Goal: Task Accomplishment & Management: Manage account settings

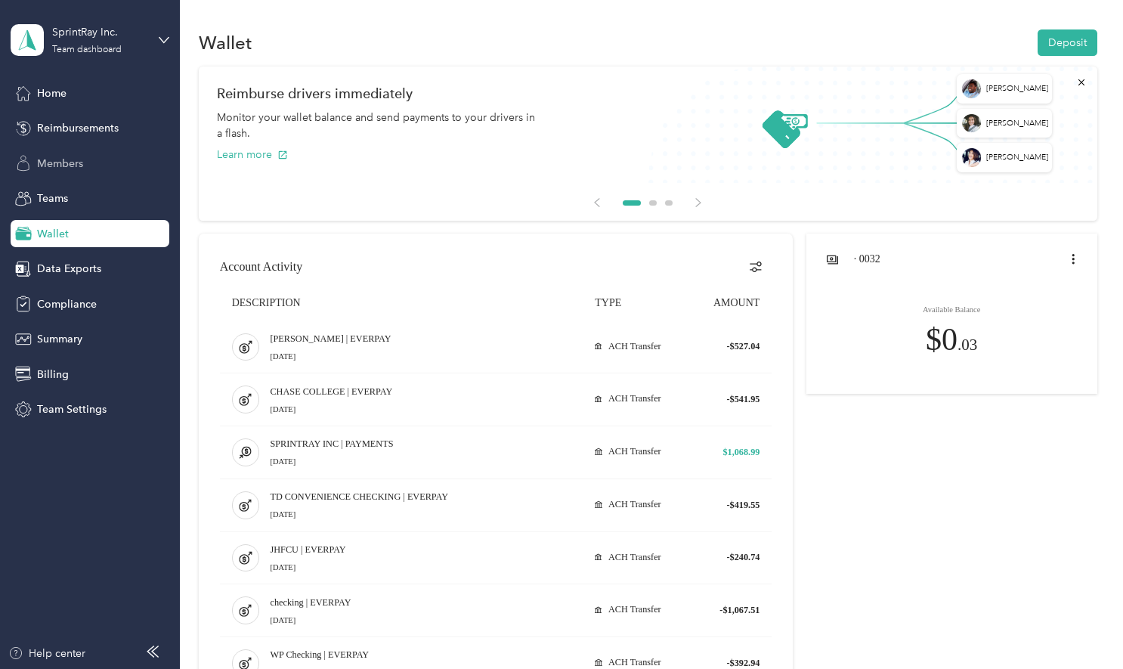
click at [62, 165] on span "Members" at bounding box center [60, 164] width 46 height 16
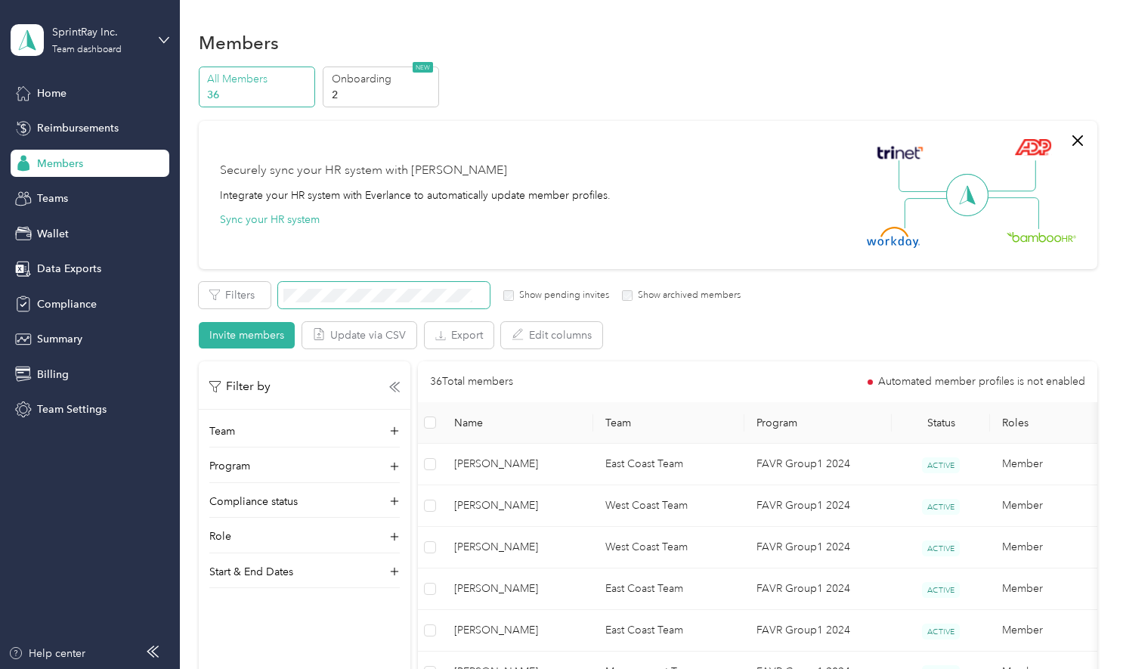
click at [429, 286] on span at bounding box center [384, 295] width 212 height 26
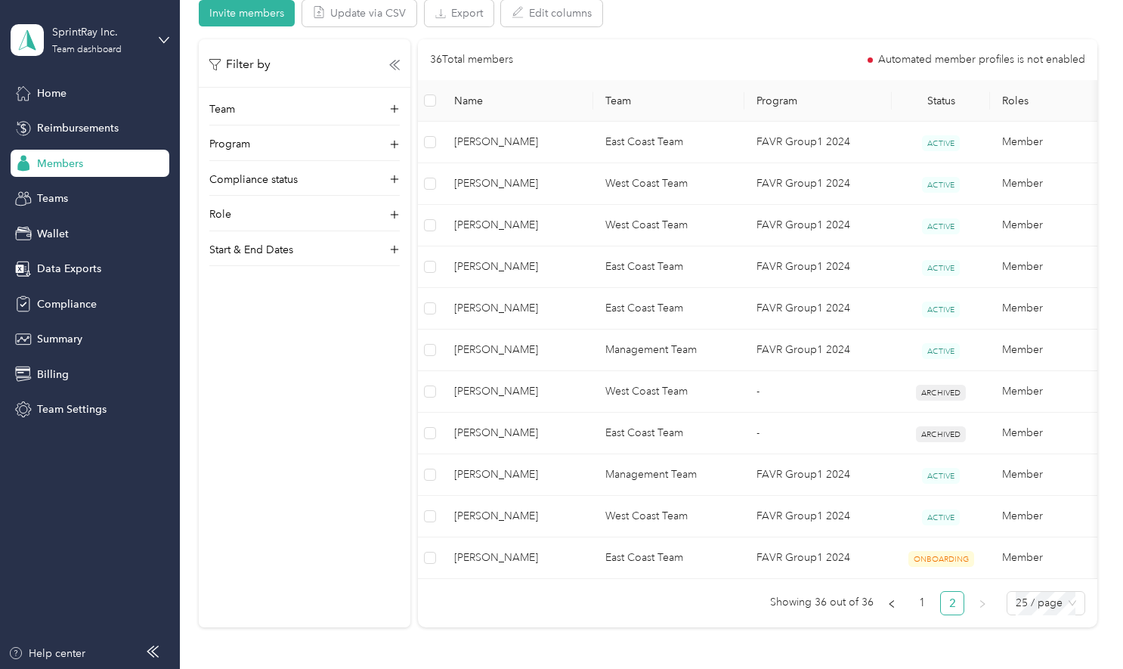
scroll to position [326, 0]
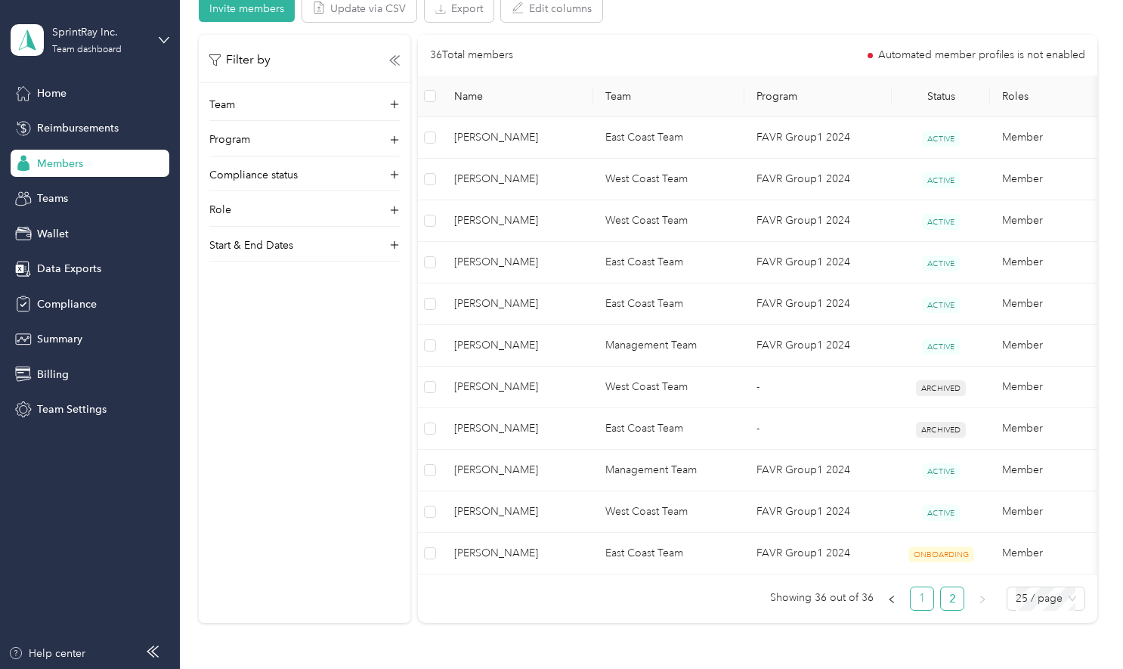
click at [919, 603] on link "1" at bounding box center [921, 598] width 23 height 23
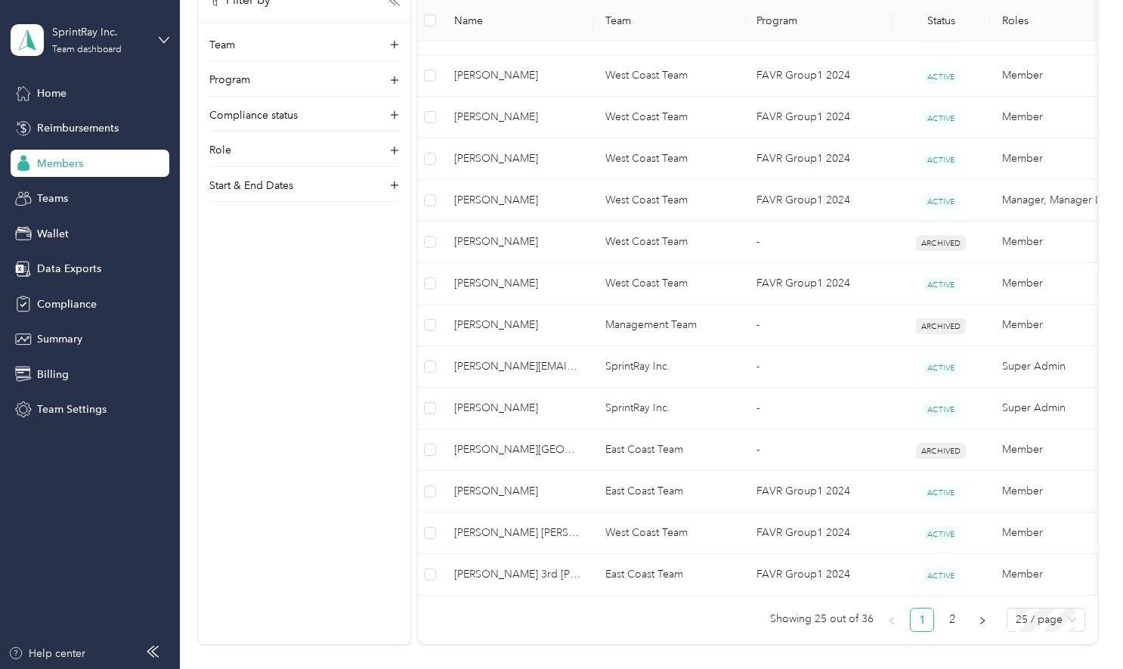
scroll to position [908, 0]
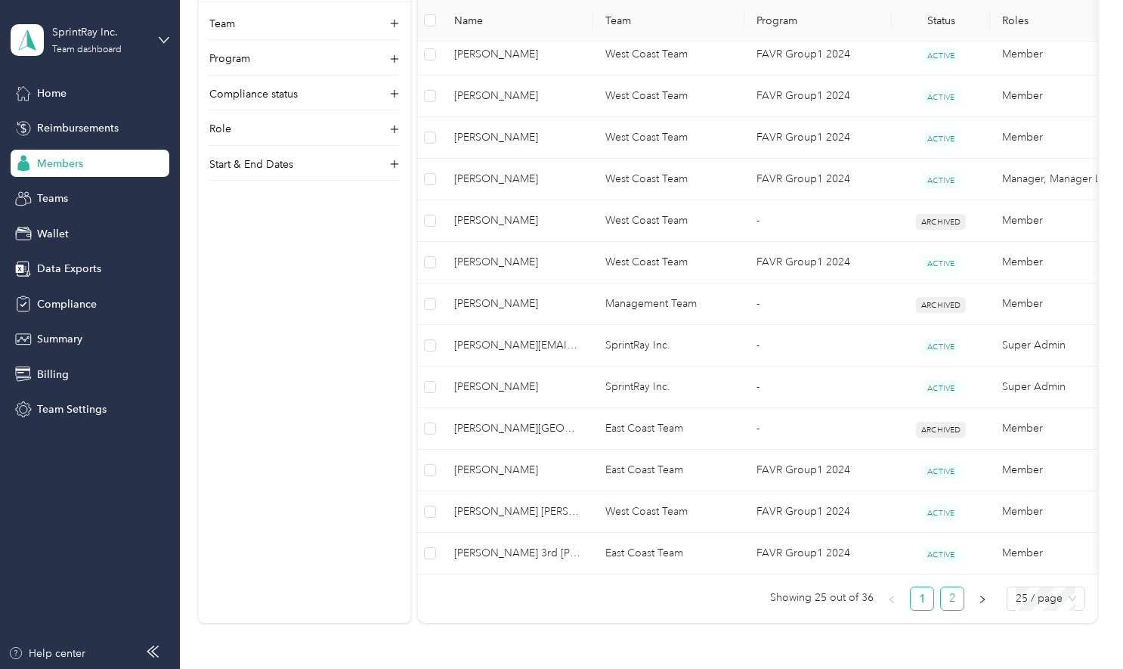
click at [948, 610] on link "2" at bounding box center [952, 598] width 23 height 23
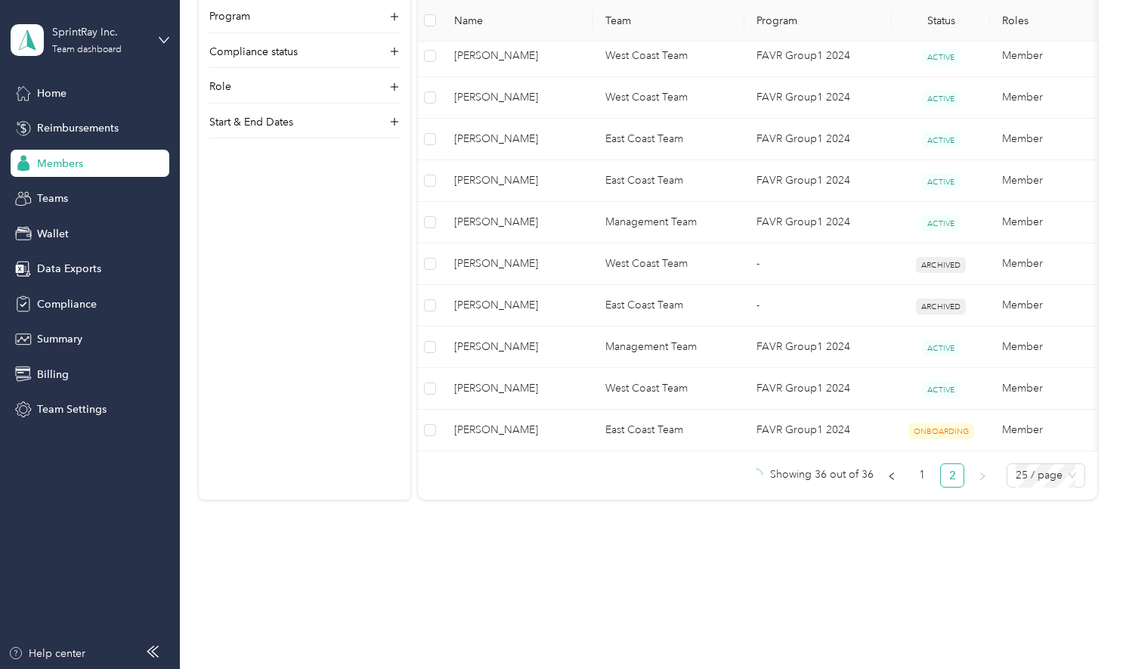
scroll to position [458, 0]
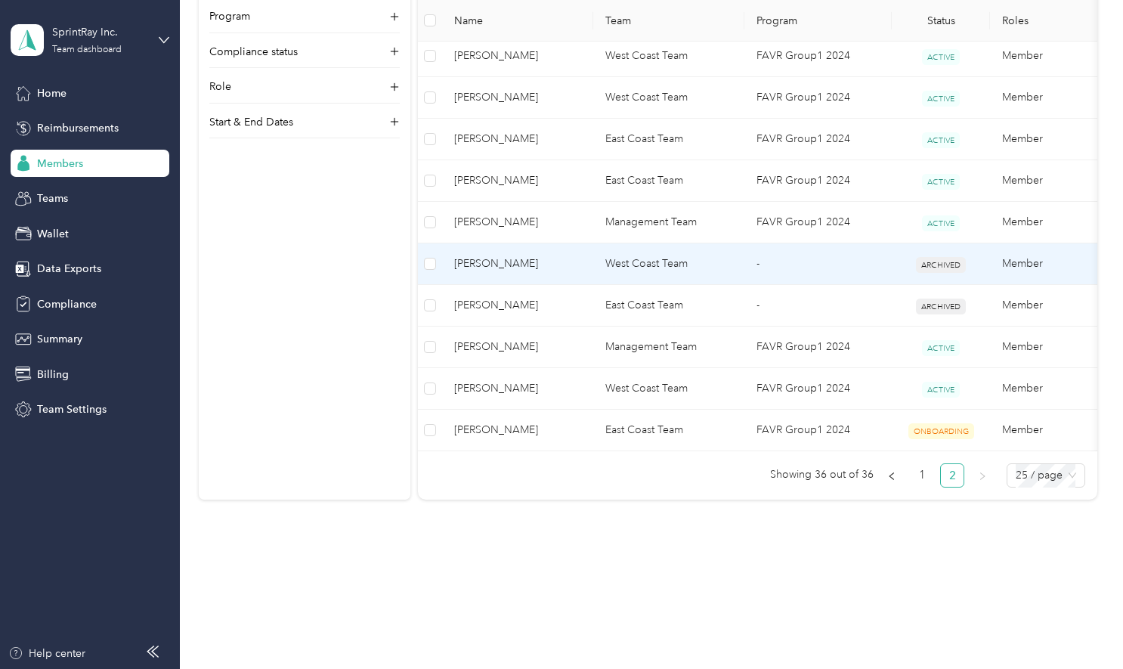
click at [487, 243] on td "[PERSON_NAME]" at bounding box center [517, 264] width 151 height 42
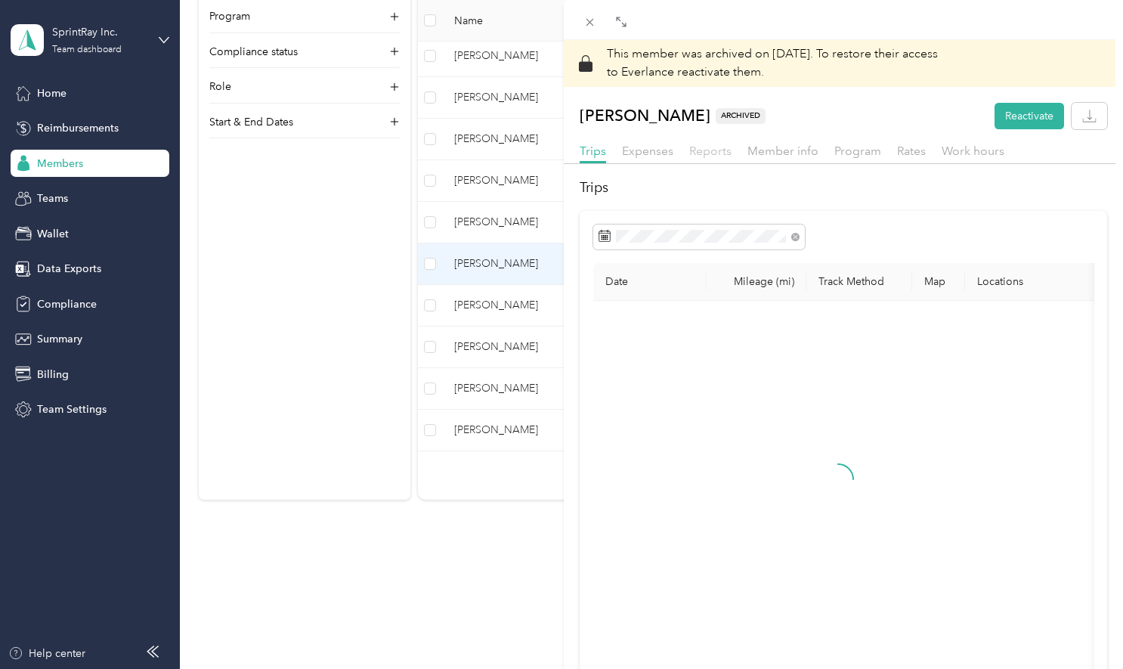
click at [699, 154] on span "Reports" at bounding box center [710, 151] width 42 height 14
